Goal: Information Seeking & Learning: Find specific page/section

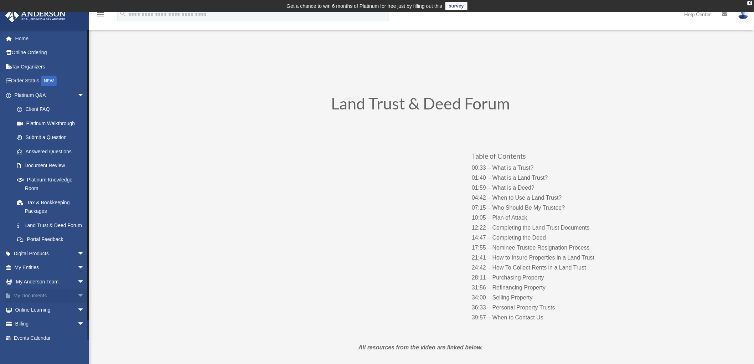
click at [77, 303] on span "arrow_drop_down" at bounding box center [84, 296] width 14 height 15
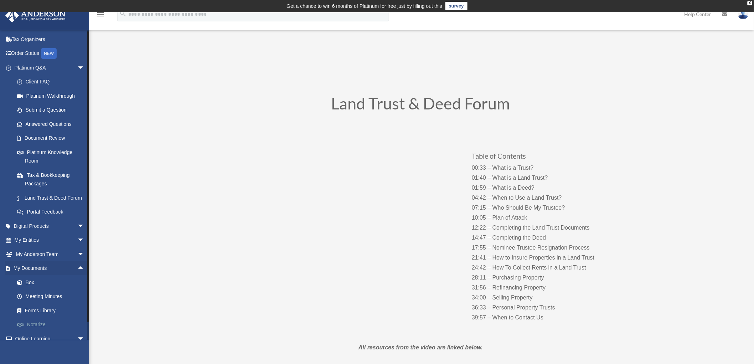
scroll to position [71, 0]
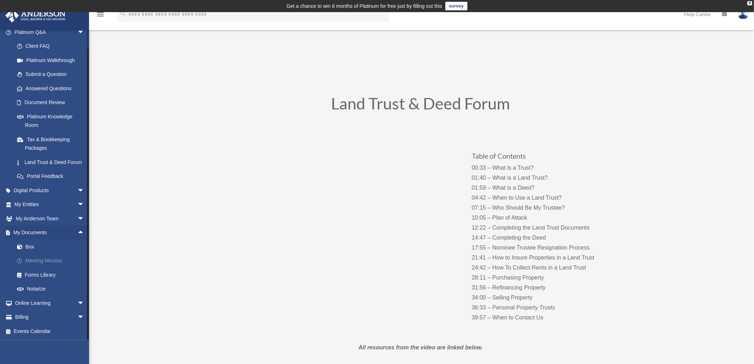
click at [48, 259] on link "Meeting Minutes" at bounding box center [52, 261] width 85 height 14
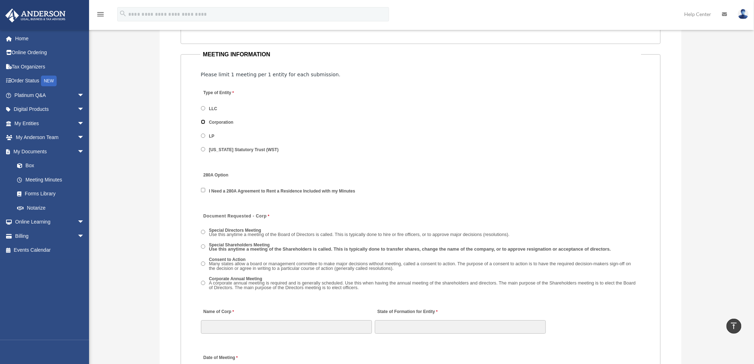
scroll to position [923, 0]
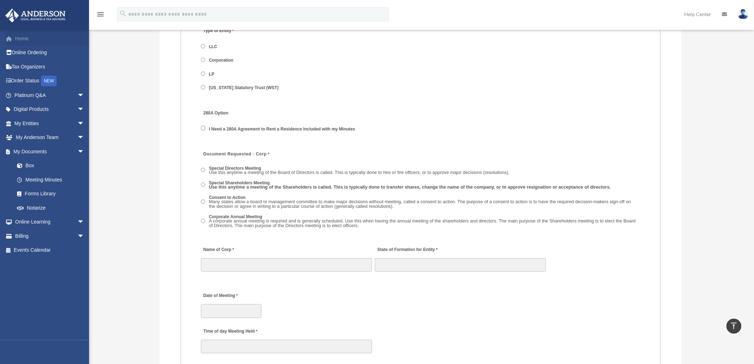
click at [27, 38] on link "Home" at bounding box center [50, 38] width 90 height 14
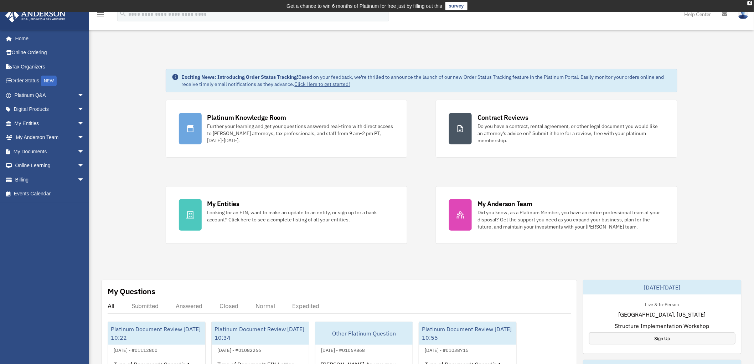
click at [97, 181] on div "Exciting News: Introducing Order Status Tracking! Based on your feedback, we're…" at bounding box center [422, 371] width 676 height 641
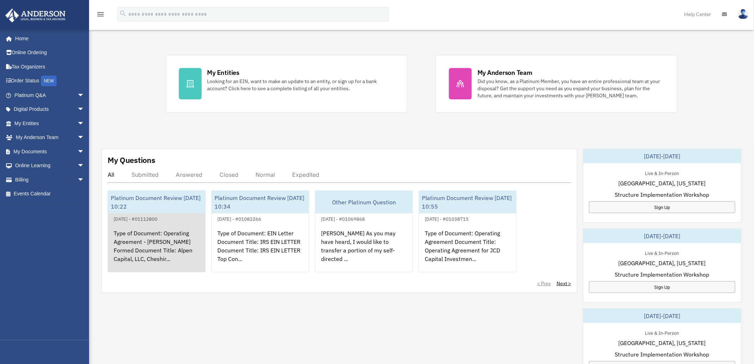
scroll to position [158, 0]
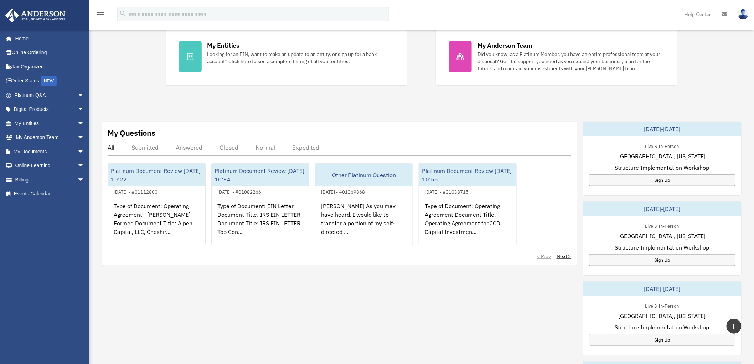
click at [97, 206] on div "Exciting News: Introducing Order Status Tracking! Based on your feedback, we're…" at bounding box center [422, 213] width 676 height 641
click at [96, 207] on div "Exciting News: Introducing Order Status Tracking! Based on your feedback, we're…" at bounding box center [422, 213] width 676 height 641
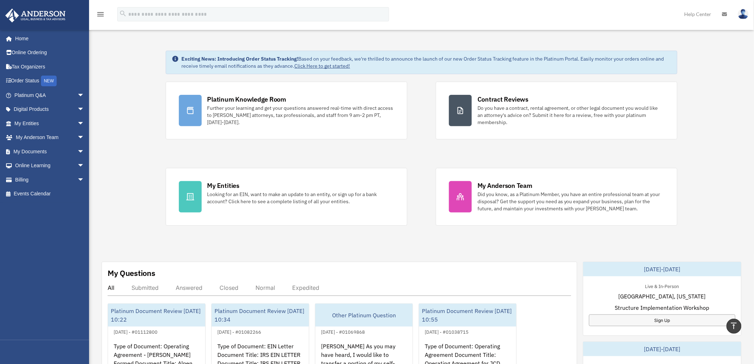
scroll to position [0, 0]
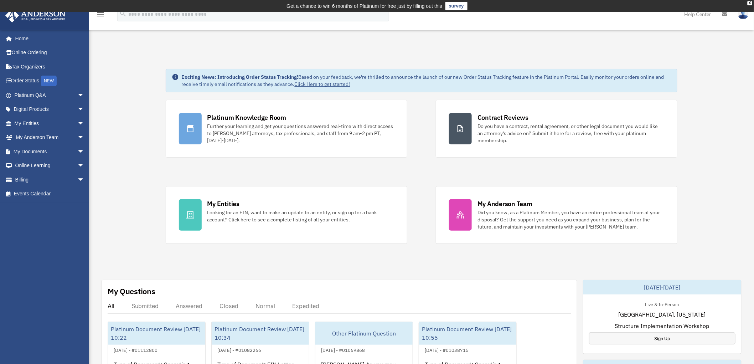
click at [106, 176] on div "Exciting News: Introducing Order Status Tracking! Based on your feedback, we're…" at bounding box center [422, 371] width 676 height 641
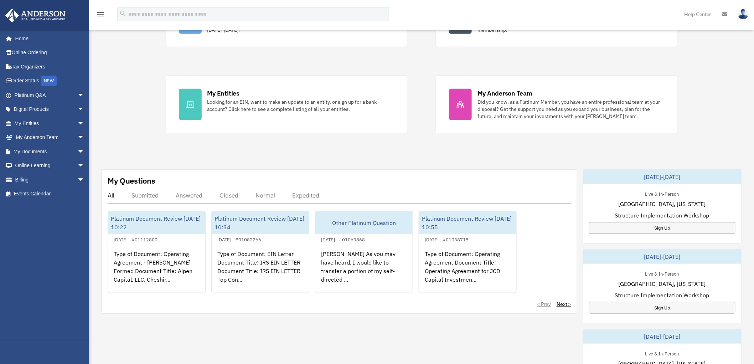
scroll to position [119, 0]
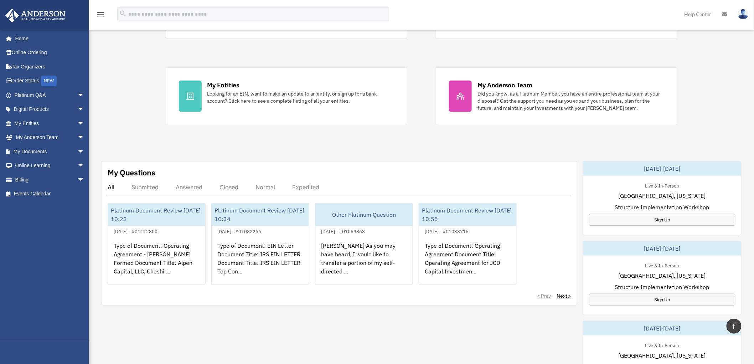
click at [91, 202] on div "Exciting News: Introducing Order Status Tracking! Based on your feedback, we're…" at bounding box center [422, 252] width 676 height 641
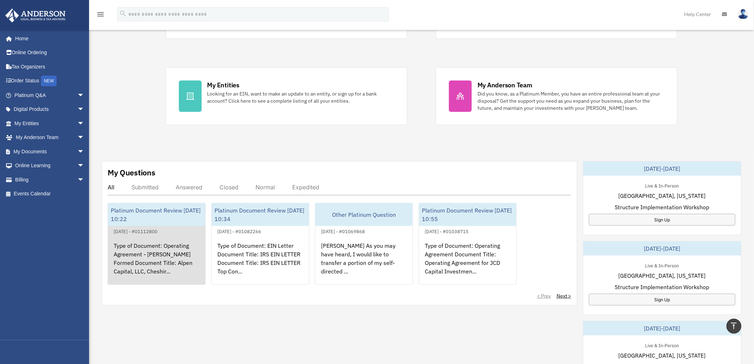
click at [141, 247] on div "Type of Document: Operating Agreement - Anderson Formed Document Title: Alpen C…" at bounding box center [156, 264] width 97 height 56
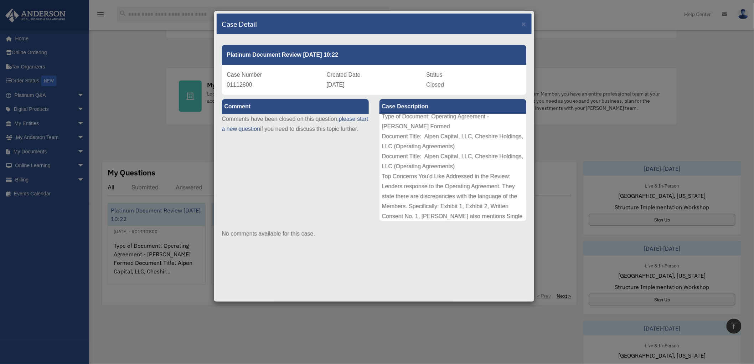
scroll to position [0, 0]
click at [122, 112] on div "Case Detail × Platinum Document Review 09/16/2025 10:22 Case Number 01112800 Cr…" at bounding box center [377, 182] width 754 height 364
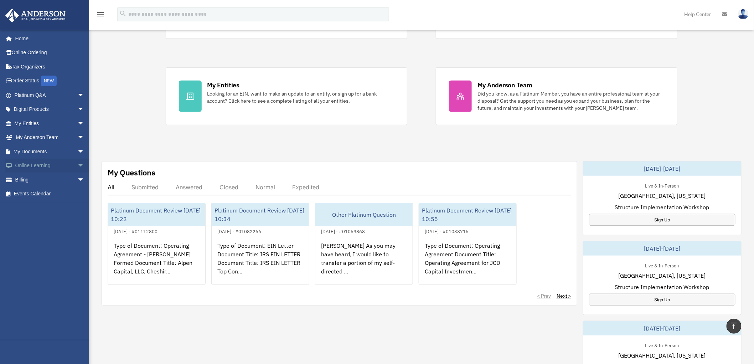
click at [77, 167] on span "arrow_drop_down" at bounding box center [84, 166] width 14 height 15
click at [36, 203] on link "Resources" at bounding box center [52, 208] width 85 height 14
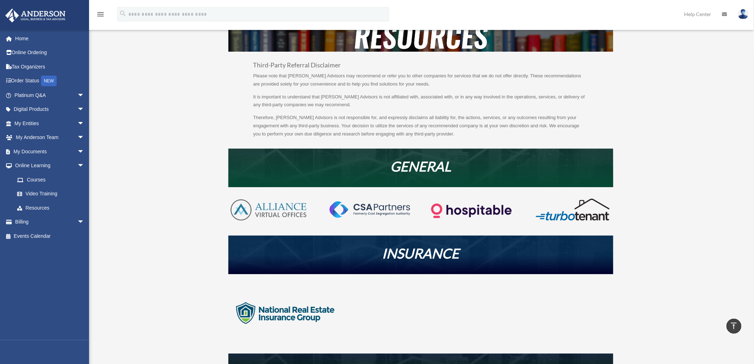
scroll to position [40, 0]
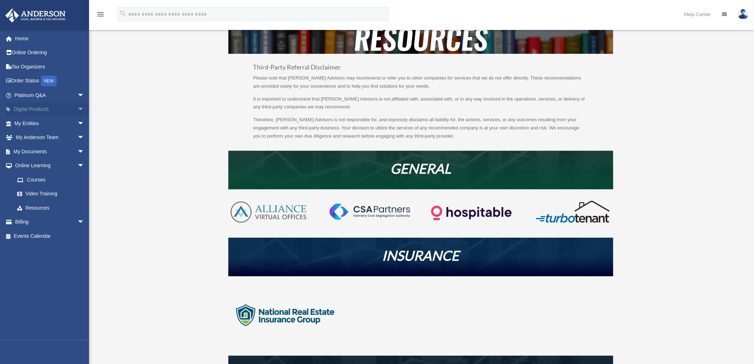
click at [77, 107] on span "arrow_drop_down" at bounding box center [84, 109] width 14 height 15
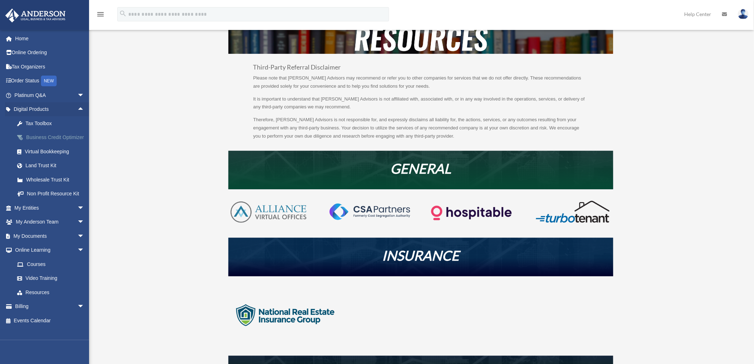
click at [43, 138] on div "Business Credit Optimizer" at bounding box center [55, 137] width 61 height 9
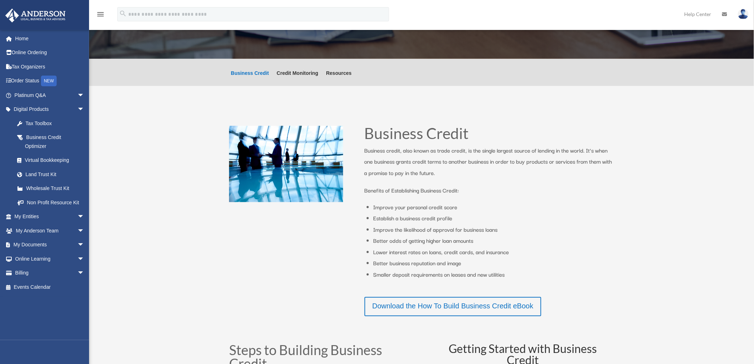
scroll to position [119, 0]
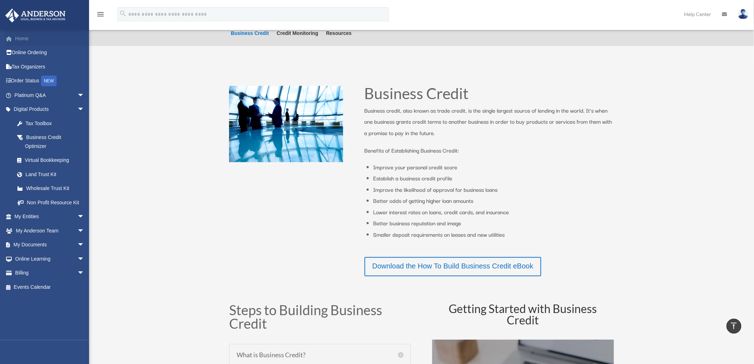
click at [27, 40] on link "Home" at bounding box center [50, 38] width 90 height 14
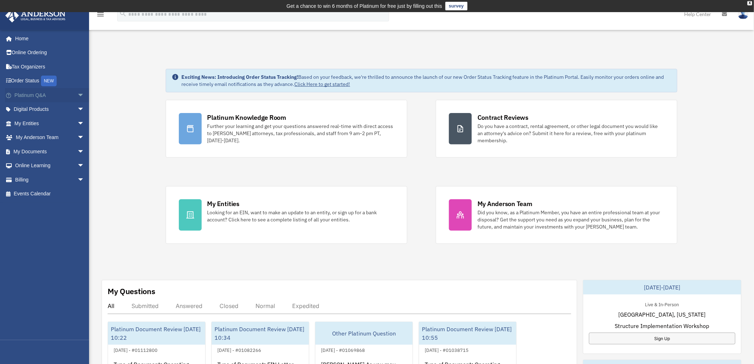
click at [77, 94] on span "arrow_drop_down" at bounding box center [84, 95] width 14 height 15
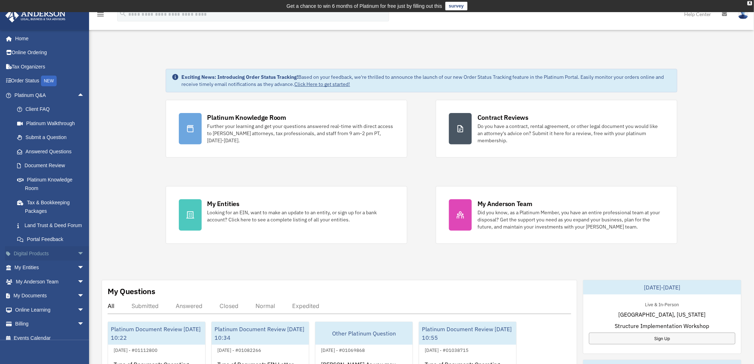
click at [77, 259] on span "arrow_drop_down" at bounding box center [84, 253] width 14 height 15
click at [47, 286] on div "Business Credit Optimizer" at bounding box center [55, 281] width 61 height 9
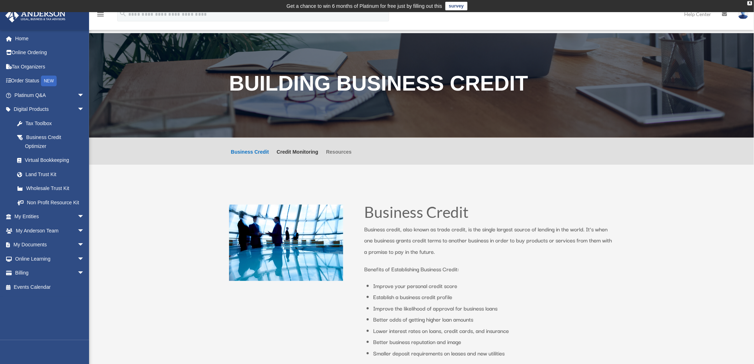
click at [343, 151] on link "Resources" at bounding box center [339, 156] width 26 height 15
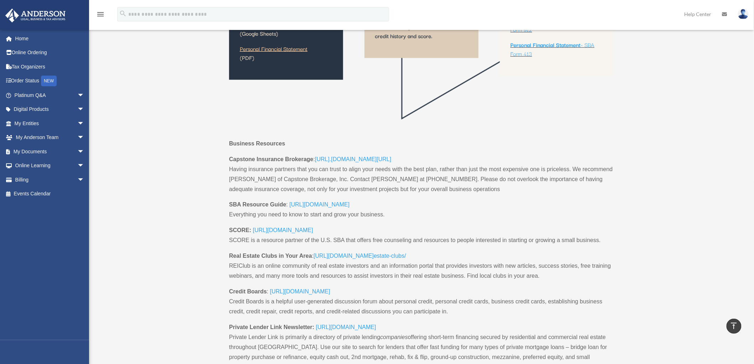
scroll to position [448, 0]
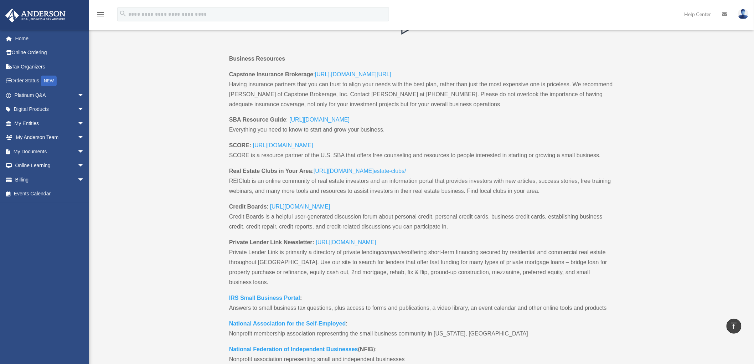
drag, startPoint x: 155, startPoint y: 187, endPoint x: 181, endPoint y: 190, distance: 26.1
click at [154, 188] on div "Business Resources Capstone Insurance Brokerage : https://www. capstonebrokerag…" at bounding box center [421, 339] width 665 height 609
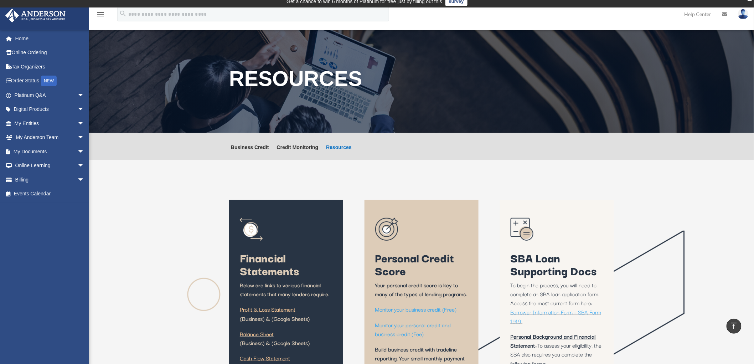
scroll to position [0, 0]
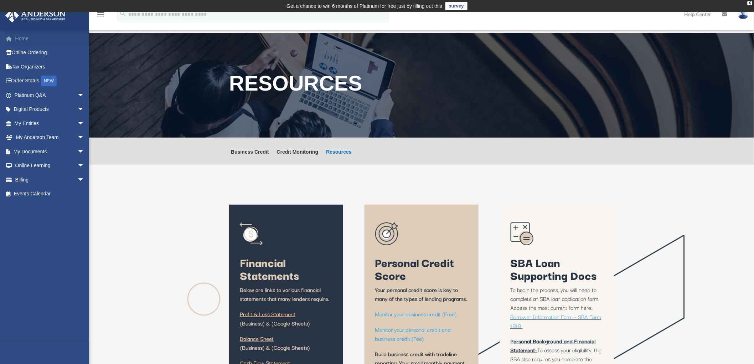
click at [32, 35] on link "Home" at bounding box center [50, 38] width 90 height 14
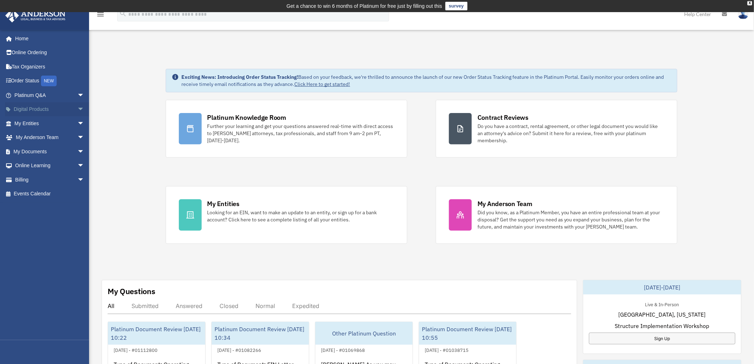
click at [77, 112] on span "arrow_drop_down" at bounding box center [84, 109] width 14 height 15
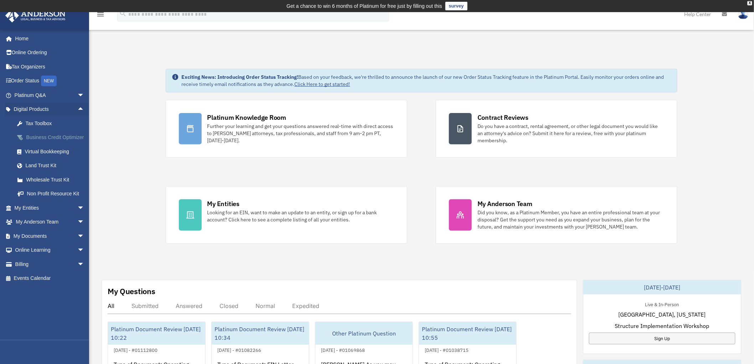
click at [34, 142] on div "Business Credit Optimizer" at bounding box center [55, 137] width 61 height 9
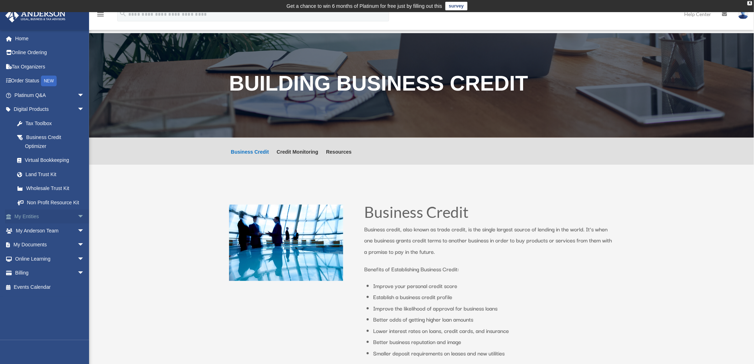
click at [77, 213] on span "arrow_drop_down" at bounding box center [84, 217] width 14 height 15
click at [44, 300] on link "Tax Due Dates" at bounding box center [52, 301] width 85 height 14
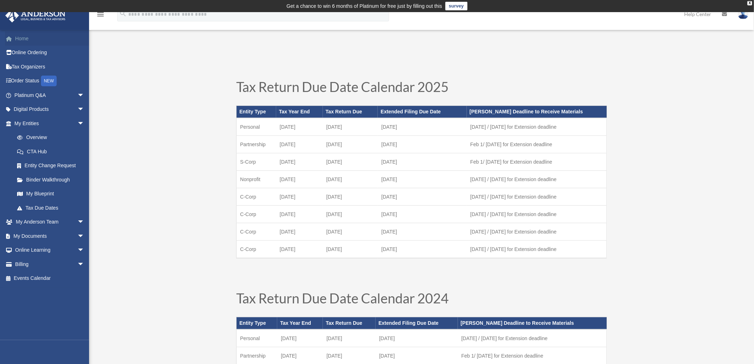
click at [33, 39] on link "Home" at bounding box center [50, 38] width 90 height 14
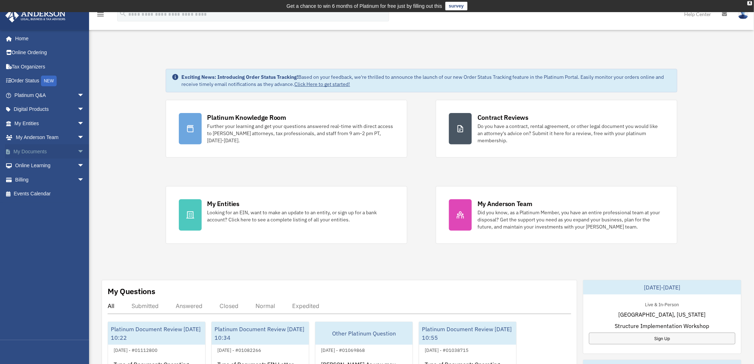
click at [77, 152] on span "arrow_drop_down" at bounding box center [84, 151] width 14 height 15
click at [77, 220] on span "arrow_drop_down" at bounding box center [84, 222] width 14 height 15
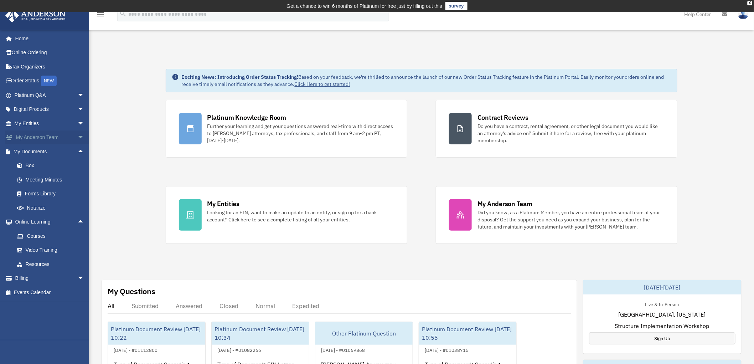
click at [77, 136] on span "arrow_drop_down" at bounding box center [84, 137] width 14 height 15
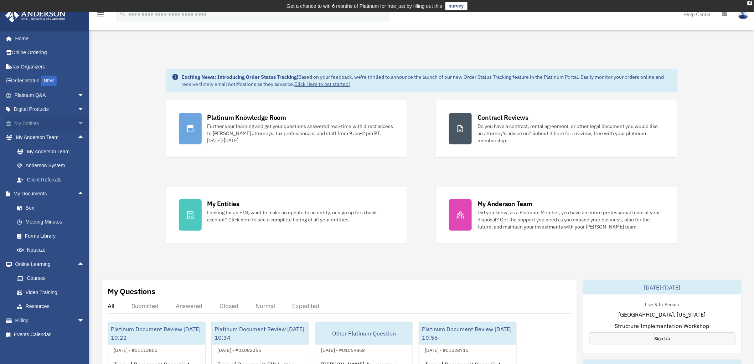
click at [77, 120] on span "arrow_drop_down" at bounding box center [84, 123] width 14 height 15
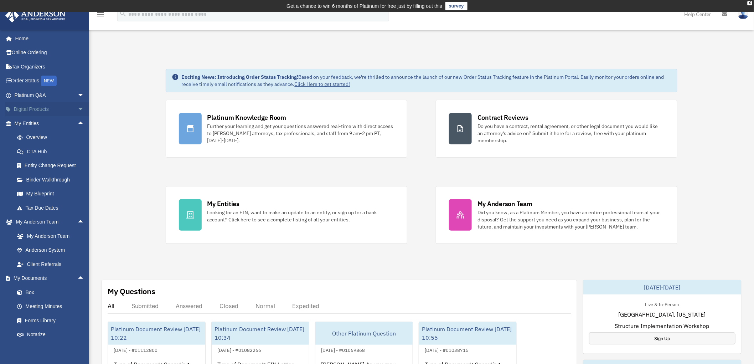
click at [77, 105] on span "arrow_drop_down" at bounding box center [84, 109] width 14 height 15
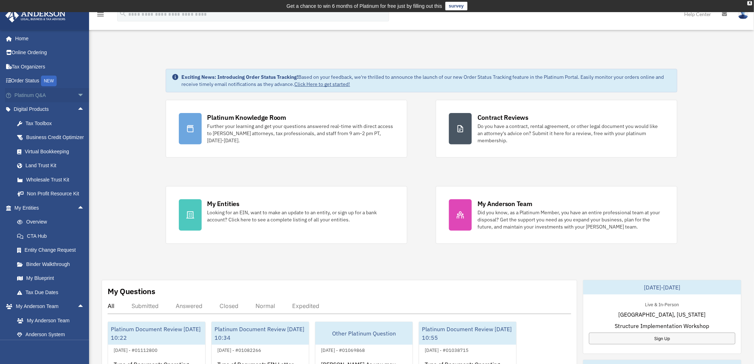
click at [77, 95] on span "arrow_drop_down" at bounding box center [84, 95] width 14 height 15
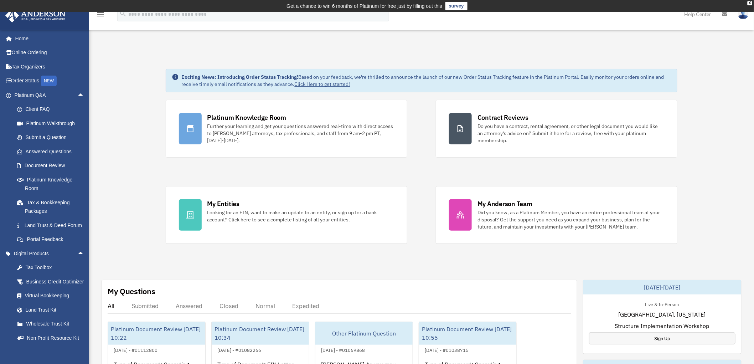
drag, startPoint x: 112, startPoint y: 166, endPoint x: 116, endPoint y: 165, distance: 4.0
click at [112, 165] on div "Exciting News: Introducing Order Status Tracking! Based on your feedback, we're…" at bounding box center [422, 371] width 676 height 641
click at [120, 133] on div "Exciting News: Introducing Order Status Tracking! Based on your feedback, we're…" at bounding box center [422, 371] width 676 height 641
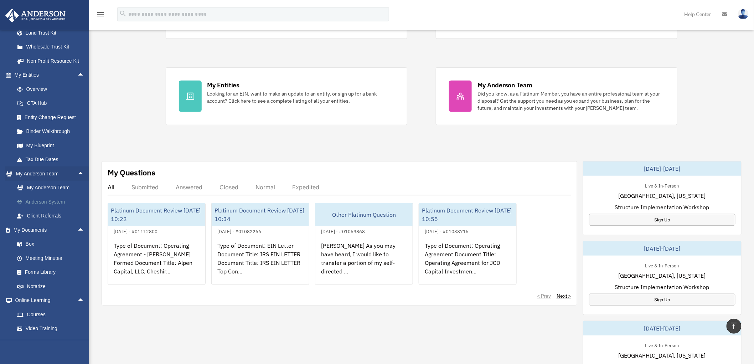
scroll to position [333, 0]
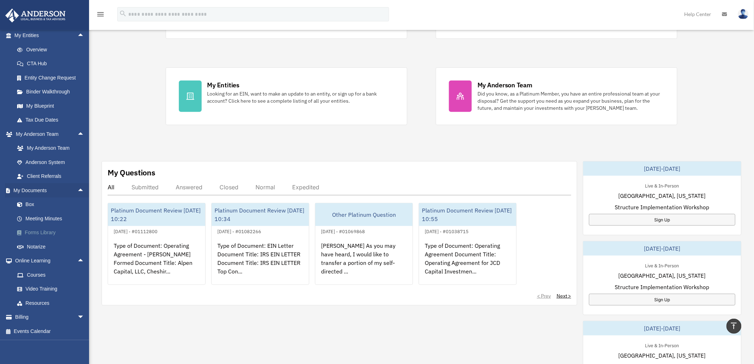
click at [32, 230] on link "Forms Library" at bounding box center [52, 233] width 85 height 14
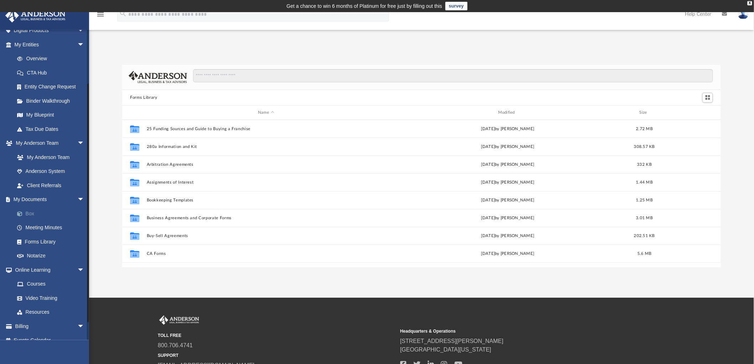
scroll to position [79, 0]
click at [45, 226] on link "Meeting Minutes" at bounding box center [52, 227] width 85 height 14
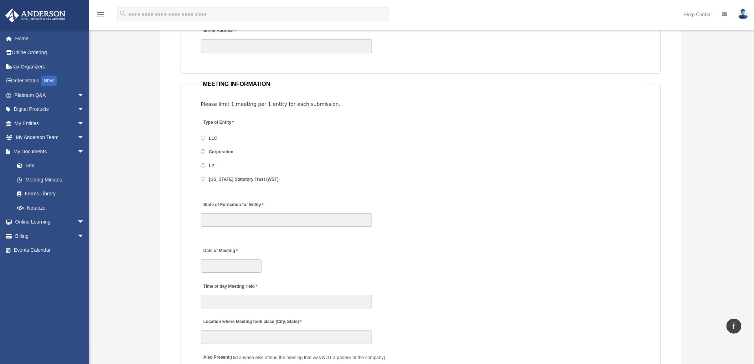
scroll to position [990, 0]
